Goal: Find specific page/section: Find specific page/section

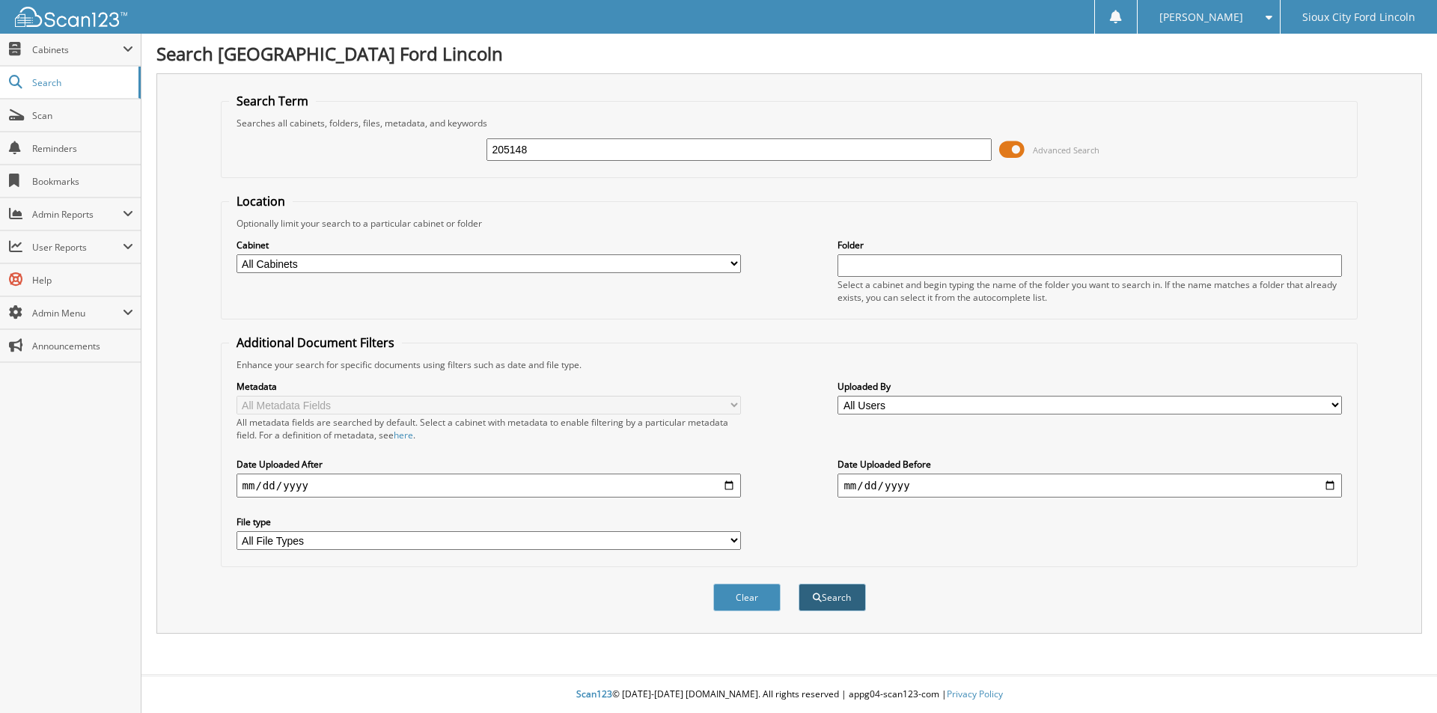
type input "205148"
click at [837, 590] on button "Search" at bounding box center [832, 598] width 67 height 28
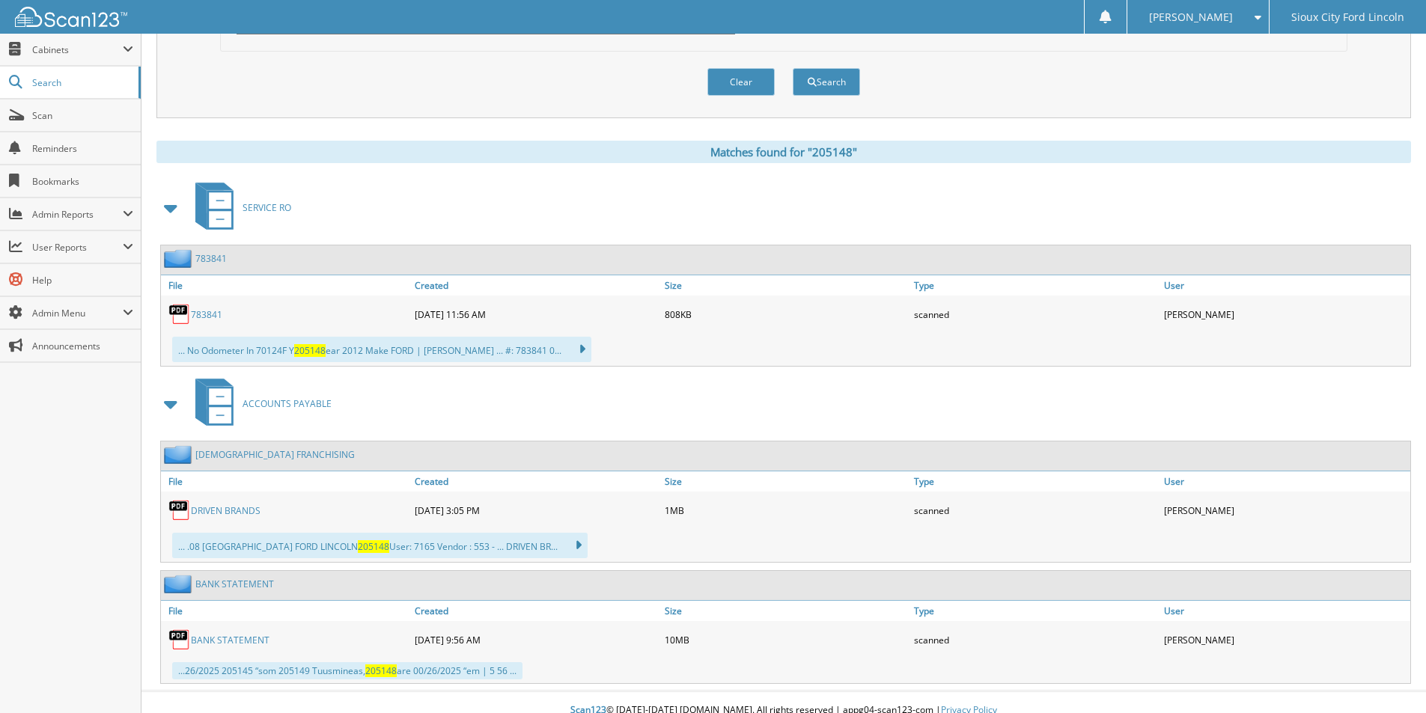
scroll to position [524, 0]
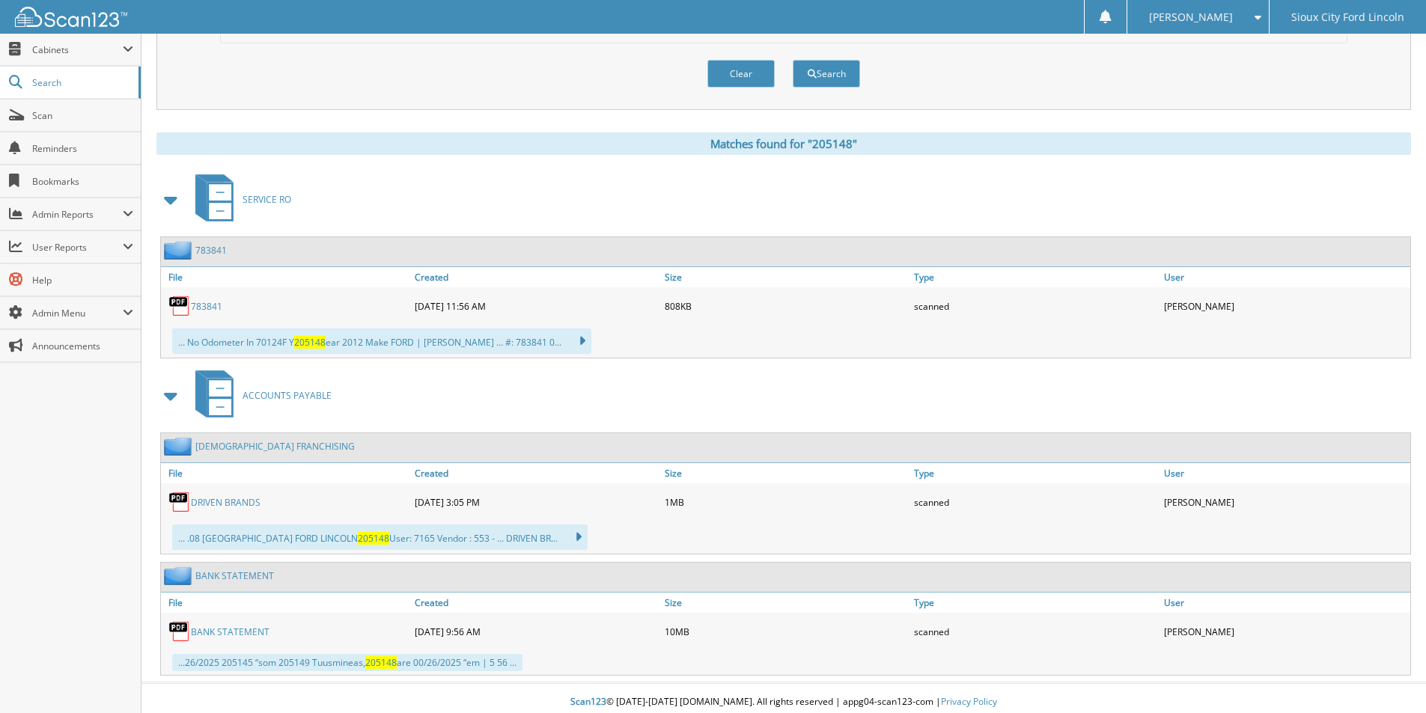
click at [240, 505] on link "DRIVEN BRANDS" at bounding box center [226, 502] width 70 height 13
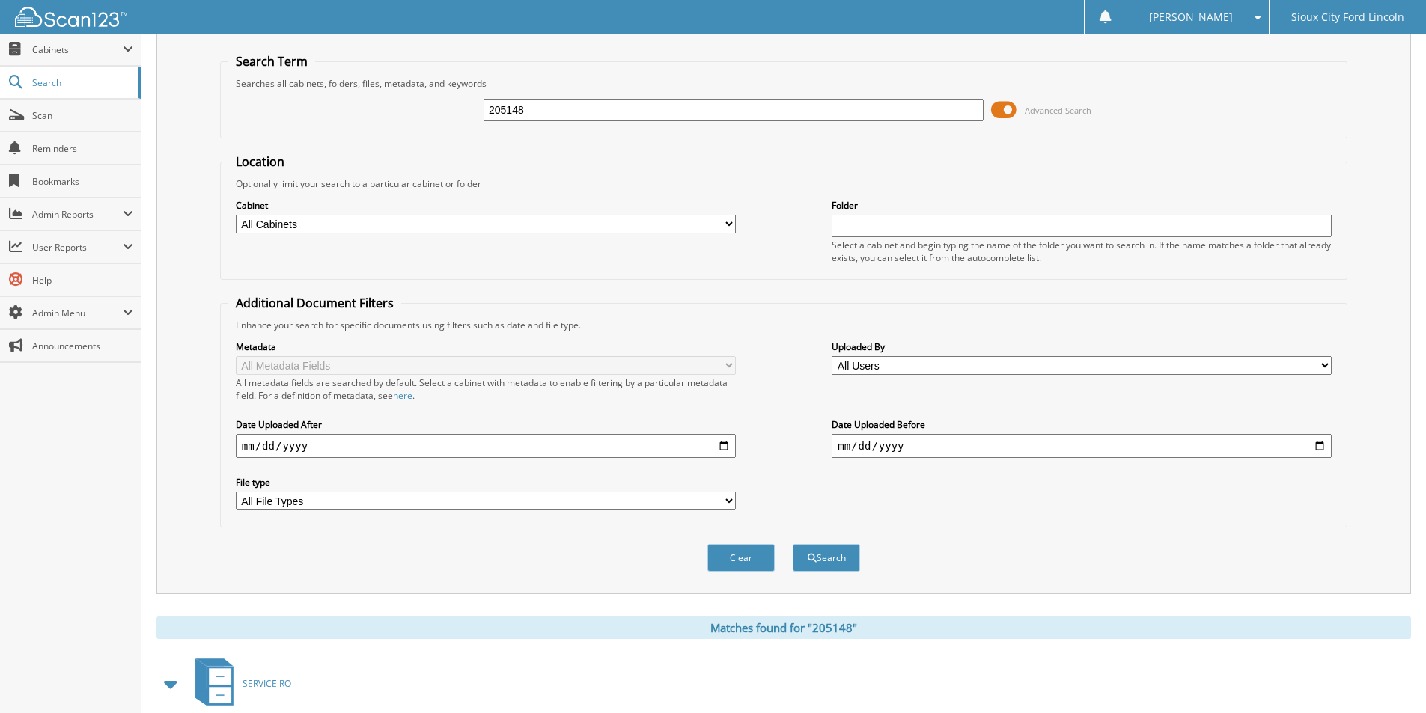
scroll to position [0, 0]
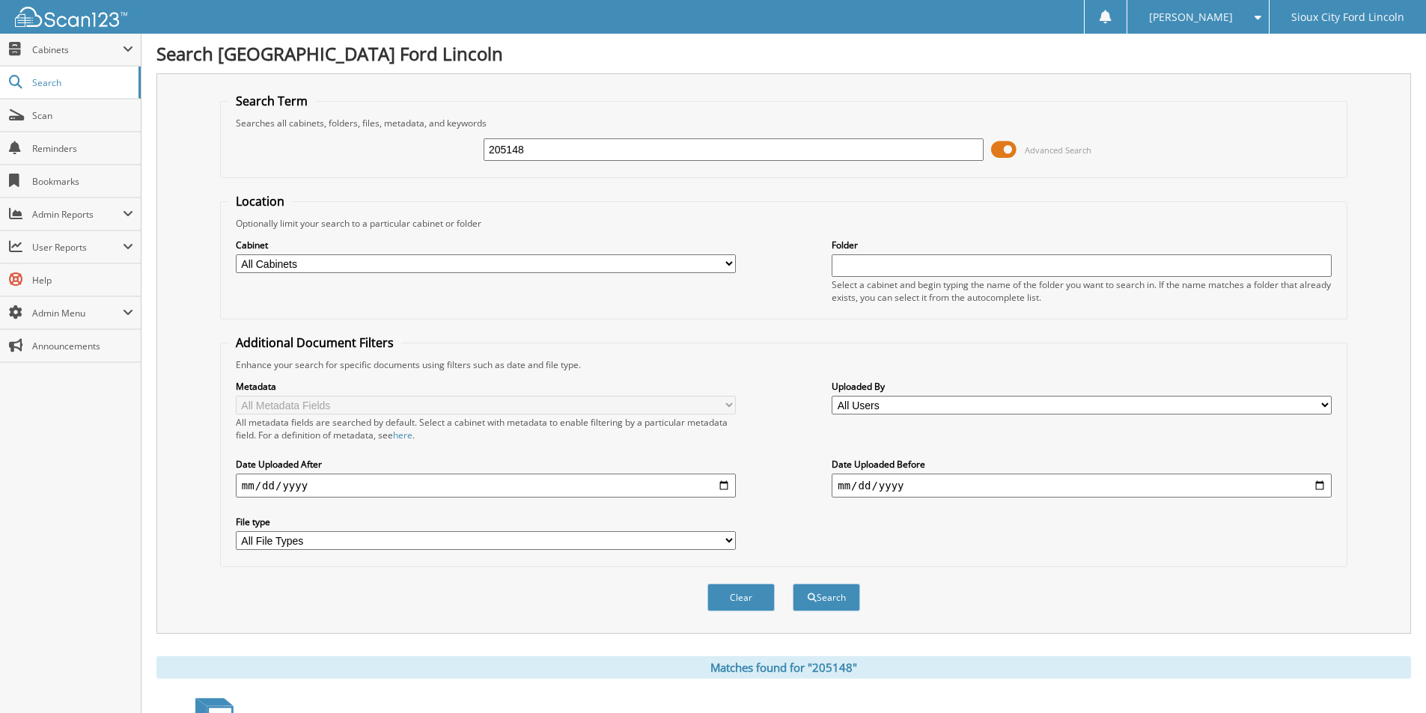
drag, startPoint x: 541, startPoint y: 154, endPoint x: 466, endPoint y: 153, distance: 74.9
click at [466, 153] on div "205148 Advanced Search" at bounding box center [783, 150] width 1111 height 40
type input "39329"
click at [793, 584] on button "Search" at bounding box center [826, 598] width 67 height 28
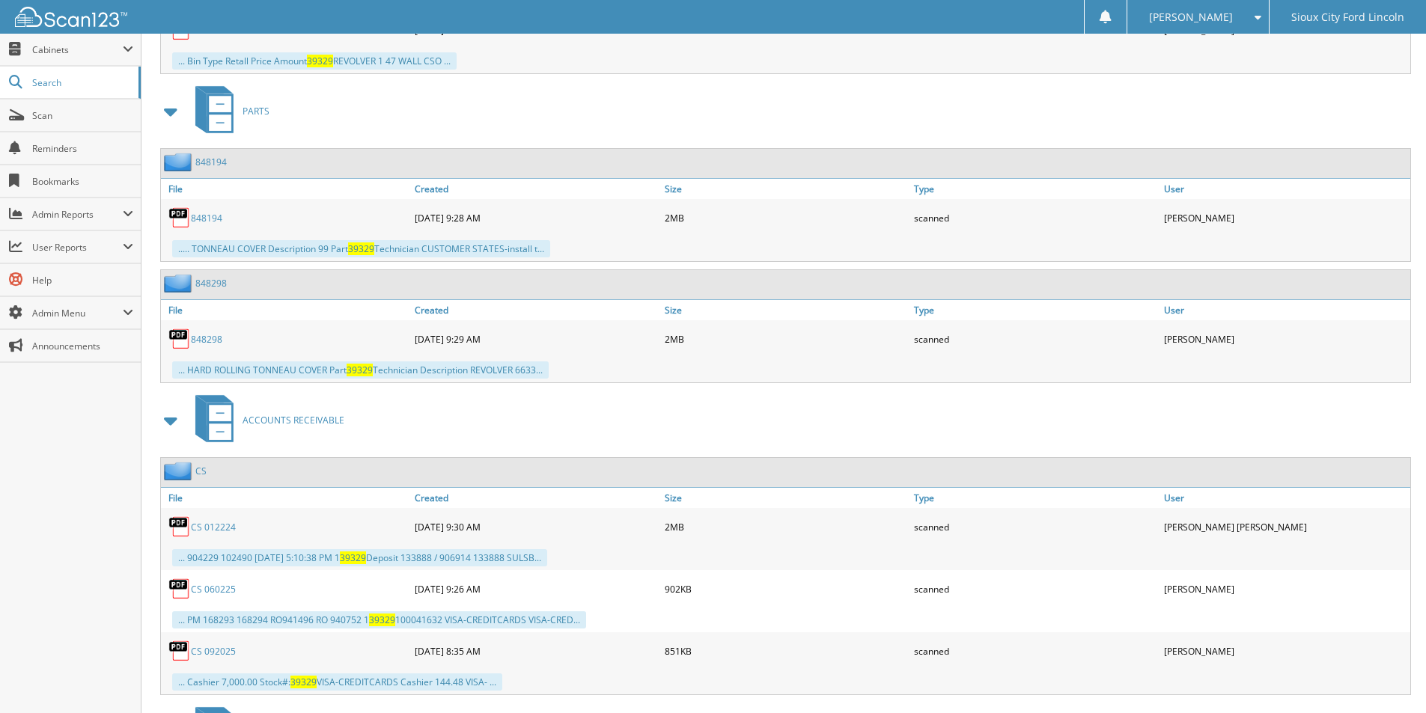
scroll to position [5002, 0]
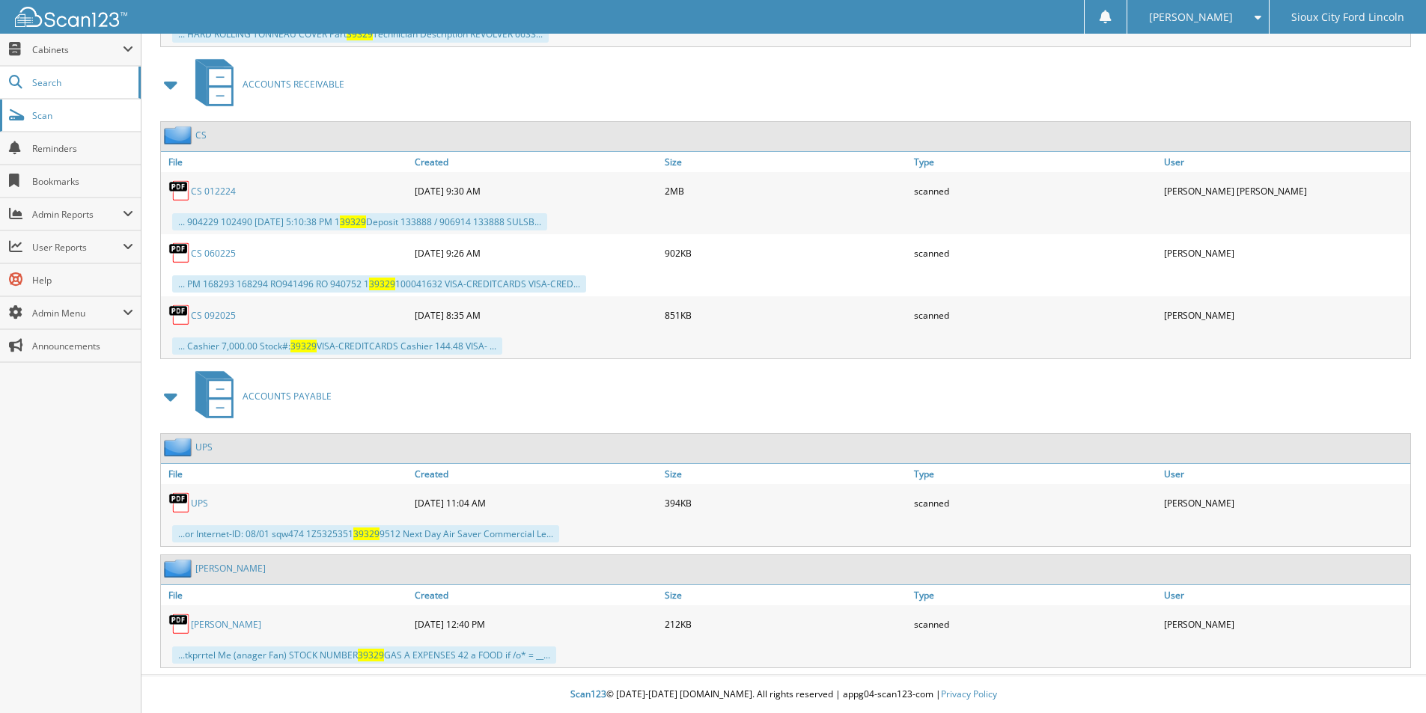
click at [46, 117] on span "Scan" at bounding box center [82, 115] width 101 height 13
